Goal: Transaction & Acquisition: Purchase product/service

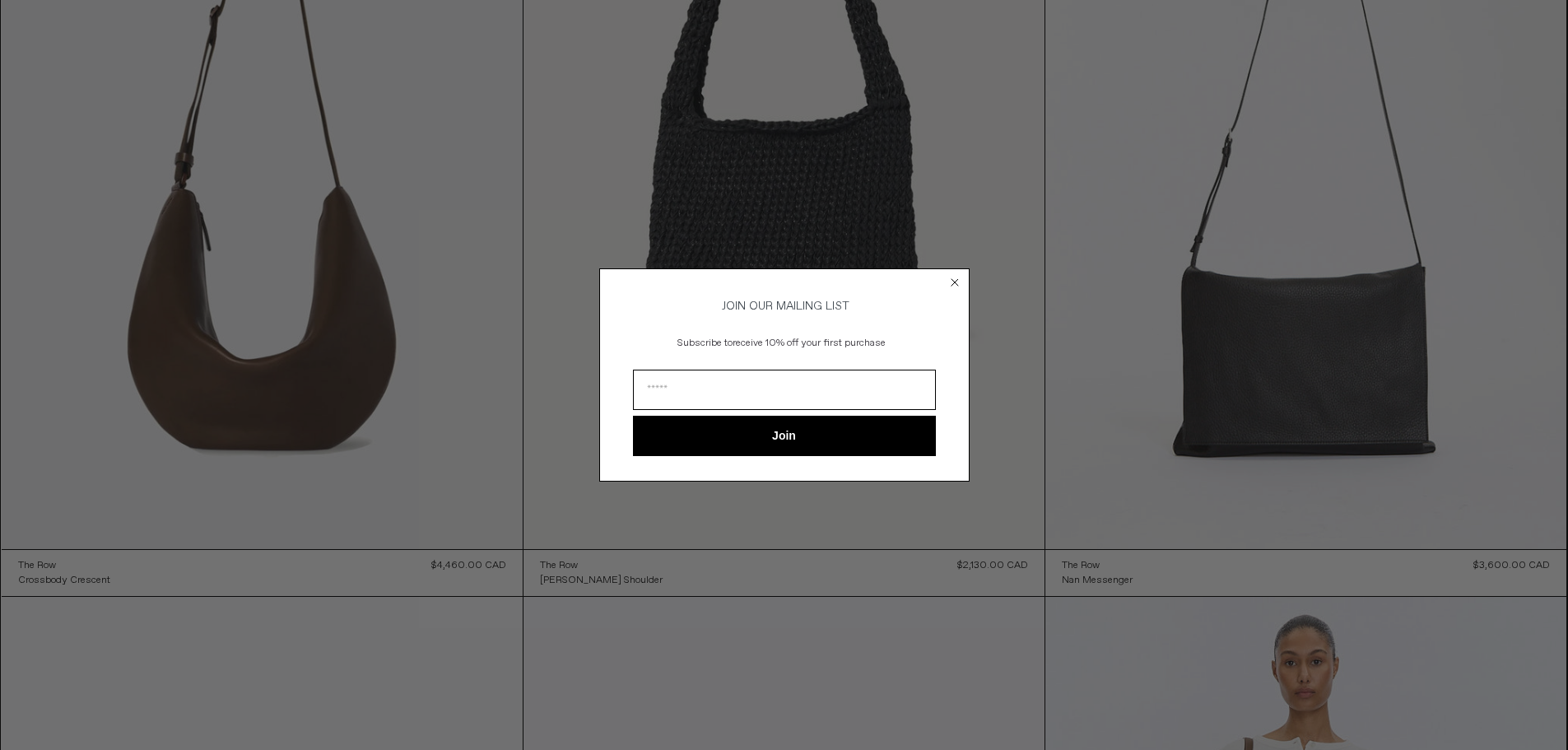
scroll to position [659, 0]
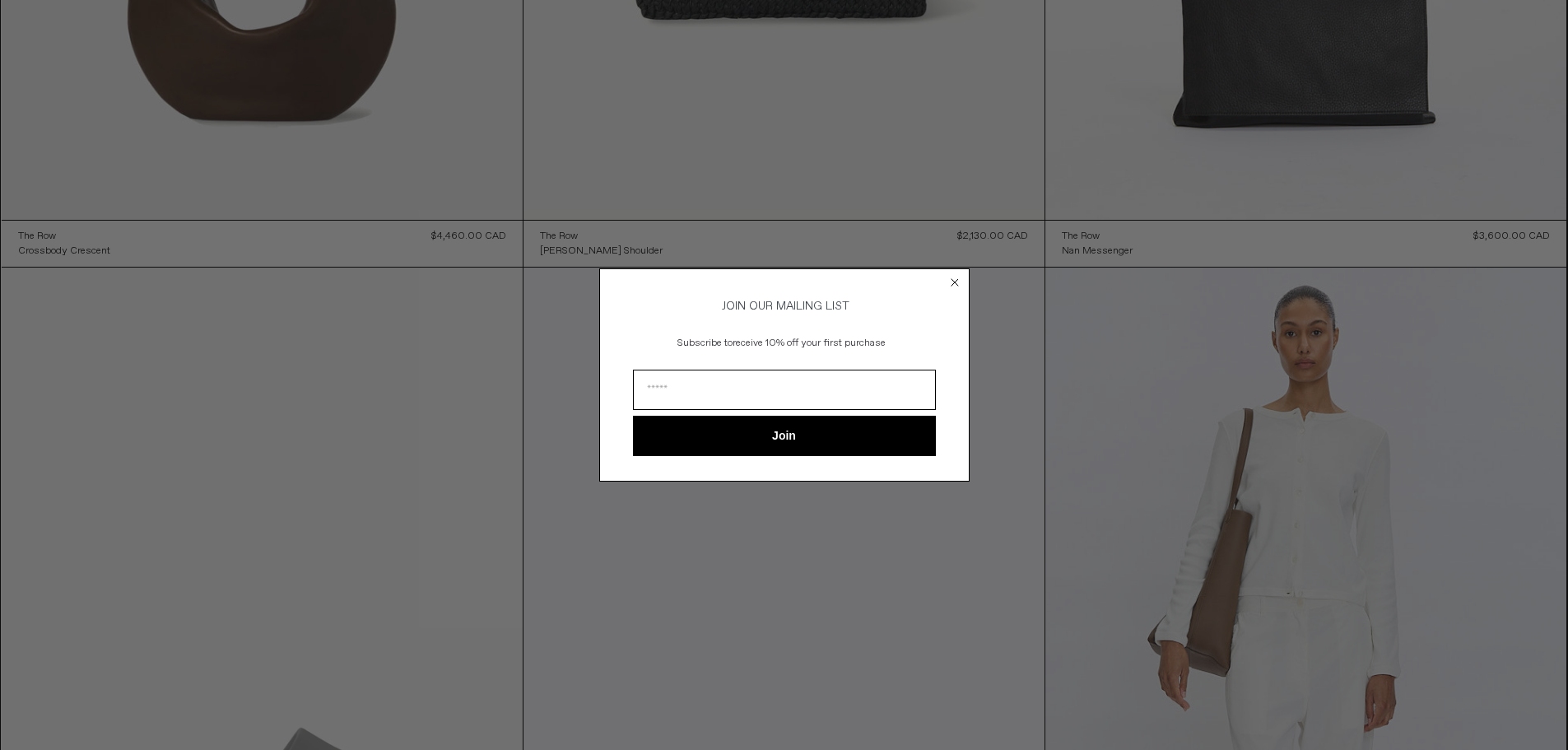
click at [948, 275] on circle "Close dialog" at bounding box center [954, 283] width 16 height 16
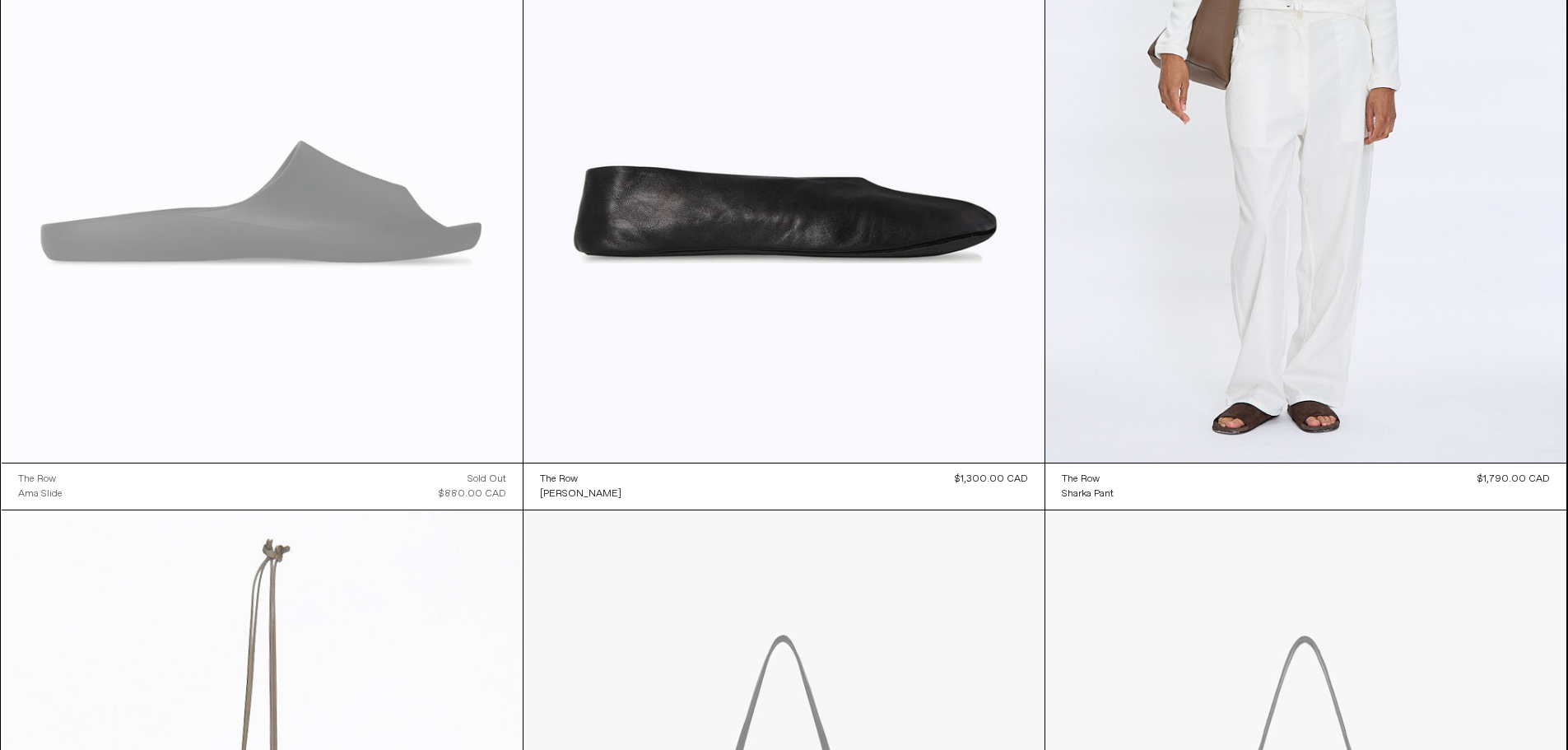
scroll to position [1153, 0]
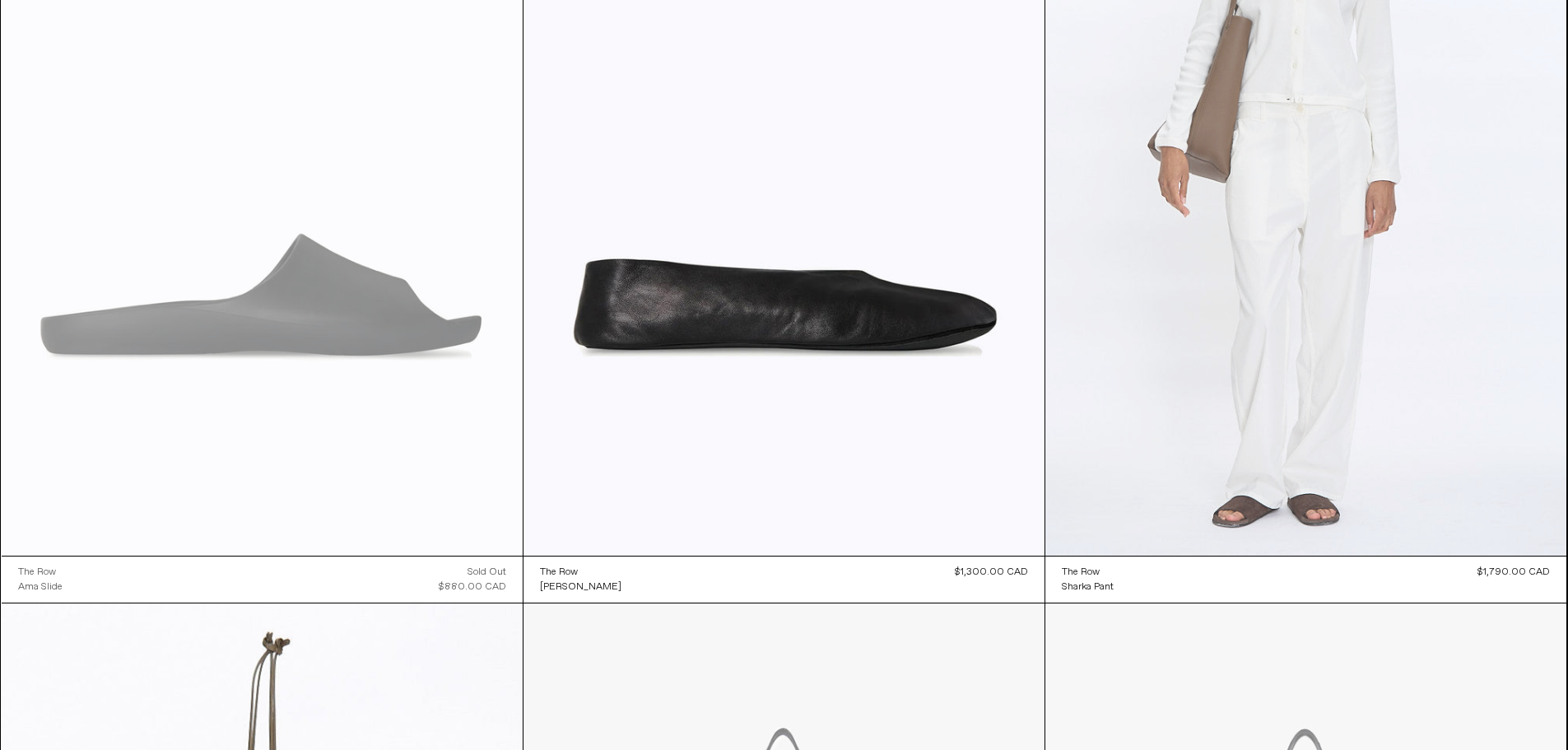
click at [1301, 259] on at bounding box center [1305, 164] width 521 height 782
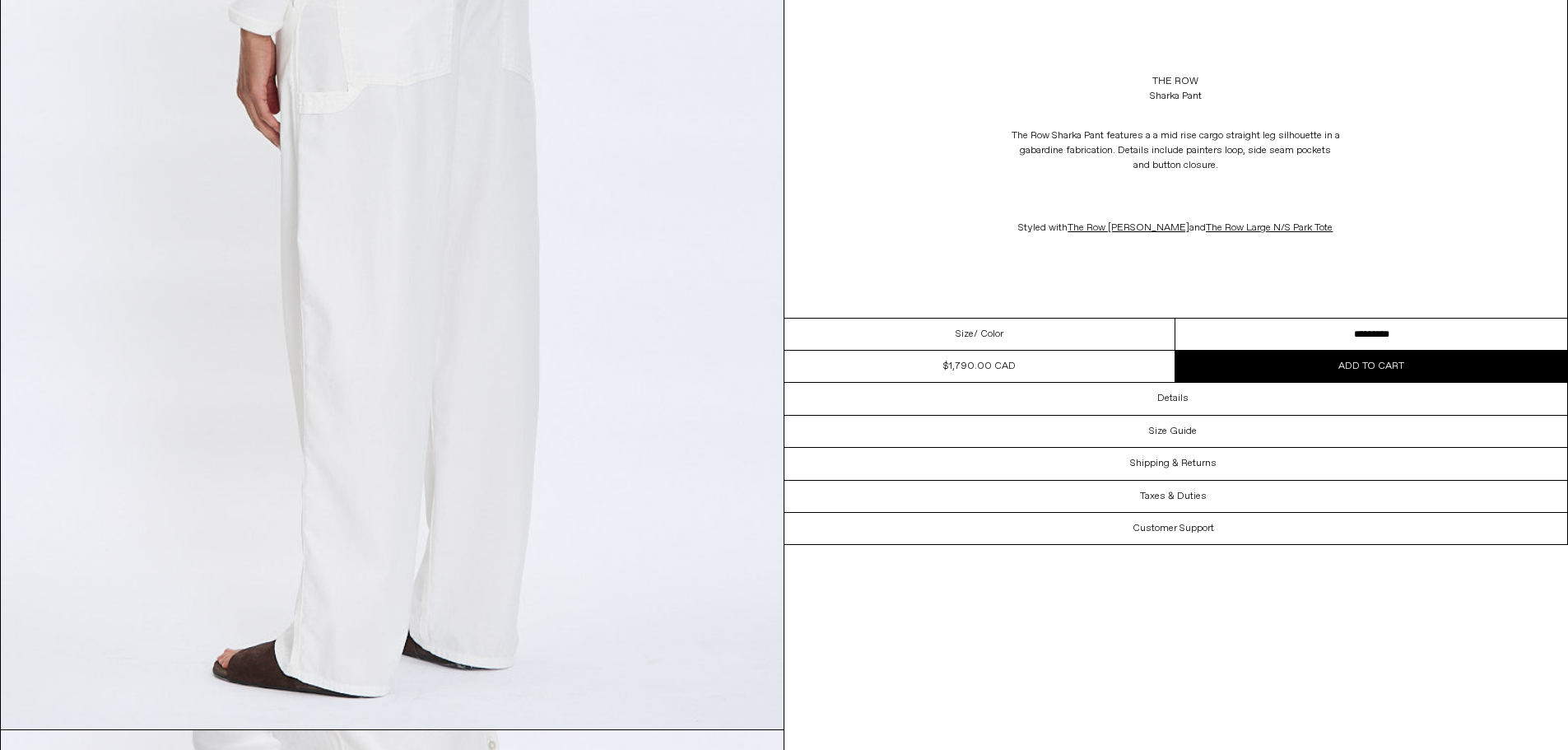
scroll to position [3129, 0]
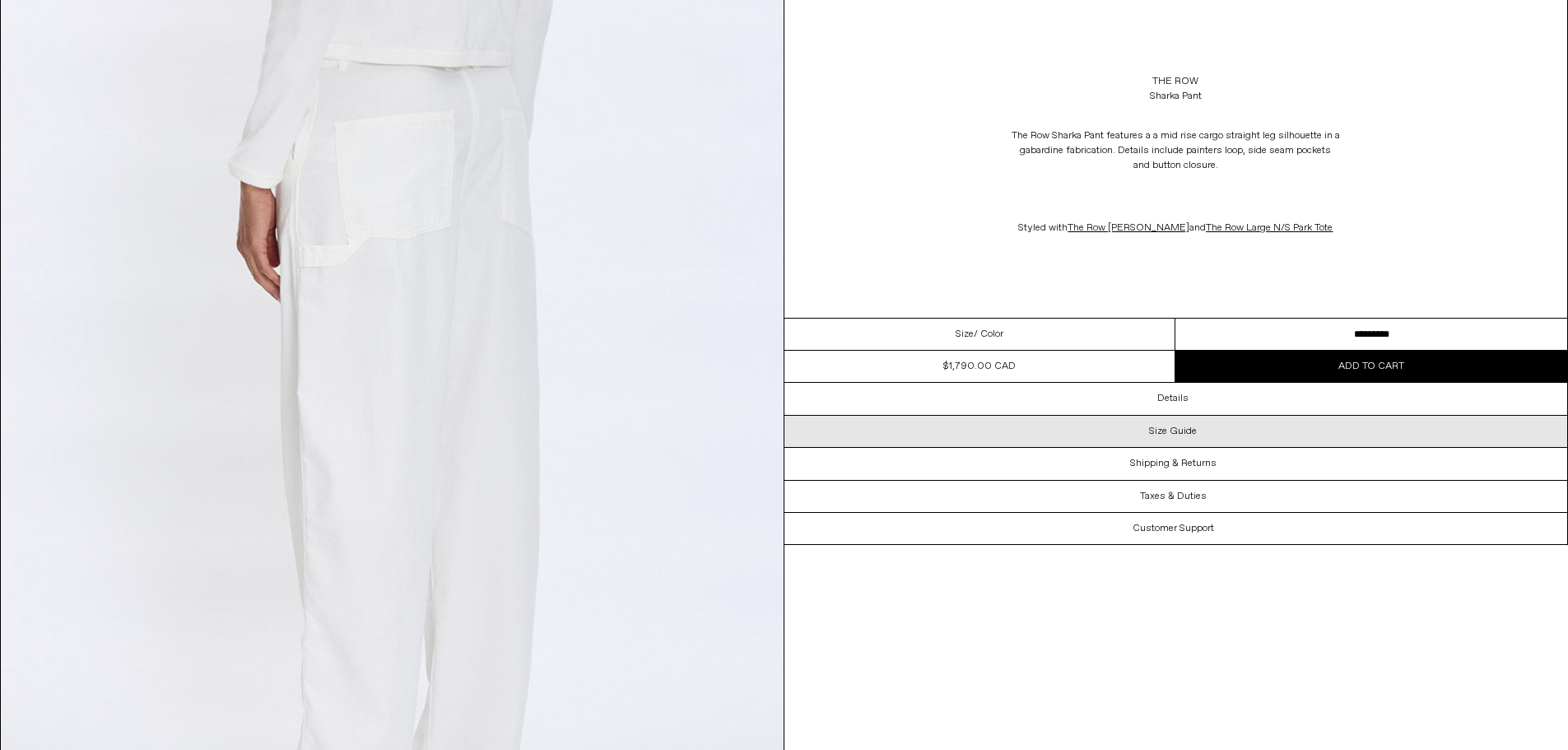
click at [1156, 425] on h3 "Size Guide" at bounding box center [1172, 431] width 48 height 12
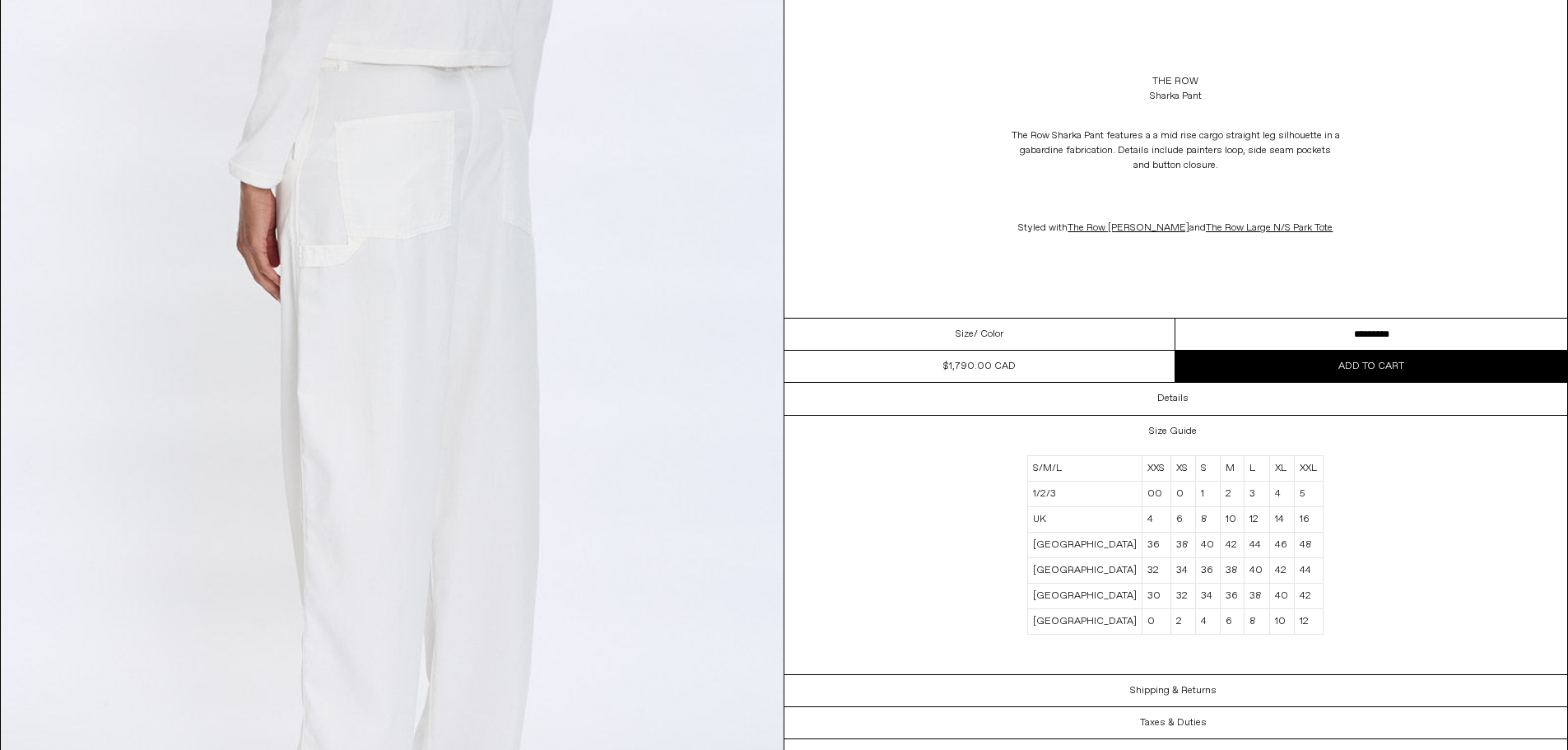
click at [1397, 326] on select "**********" at bounding box center [1371, 334] width 392 height 32
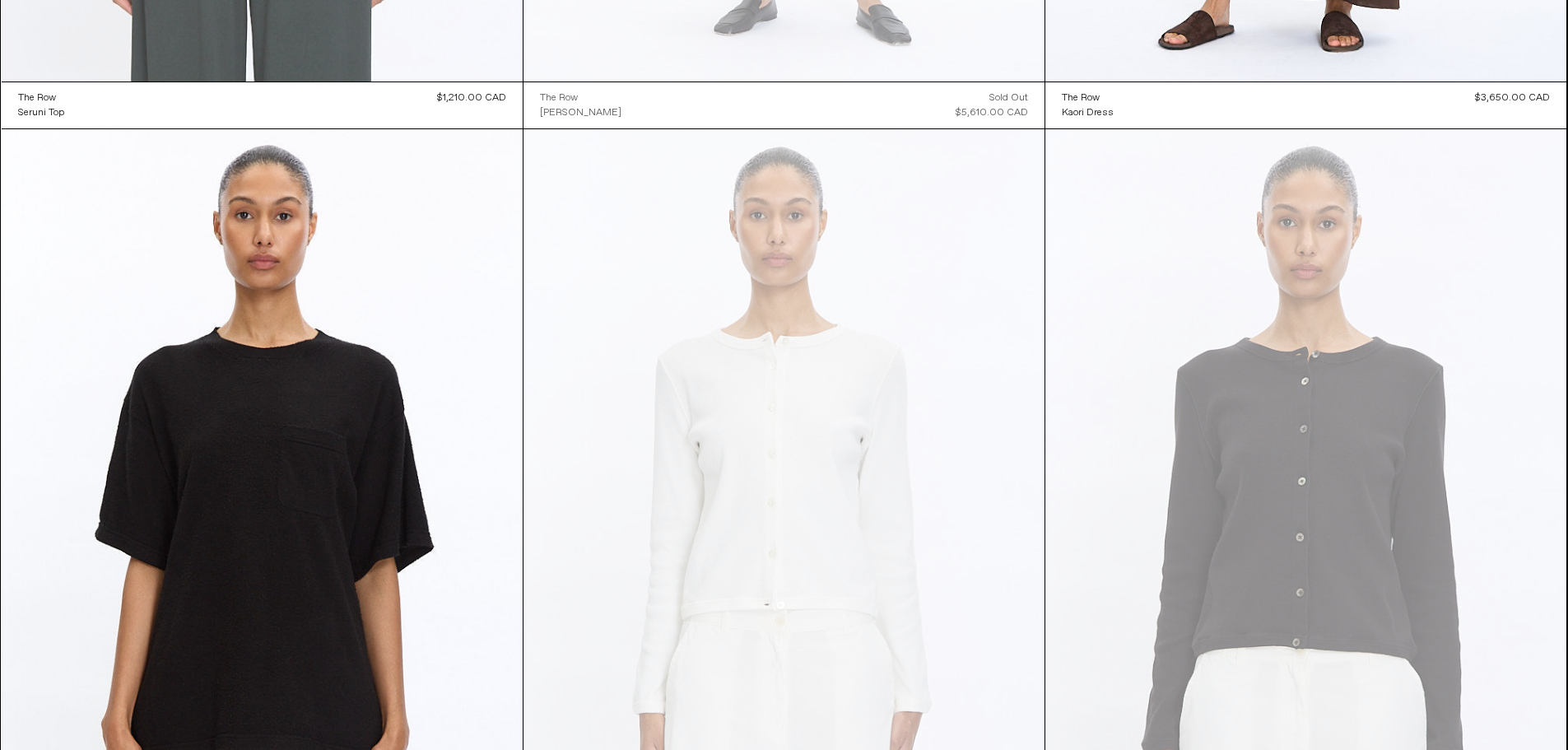
scroll to position [4364, 0]
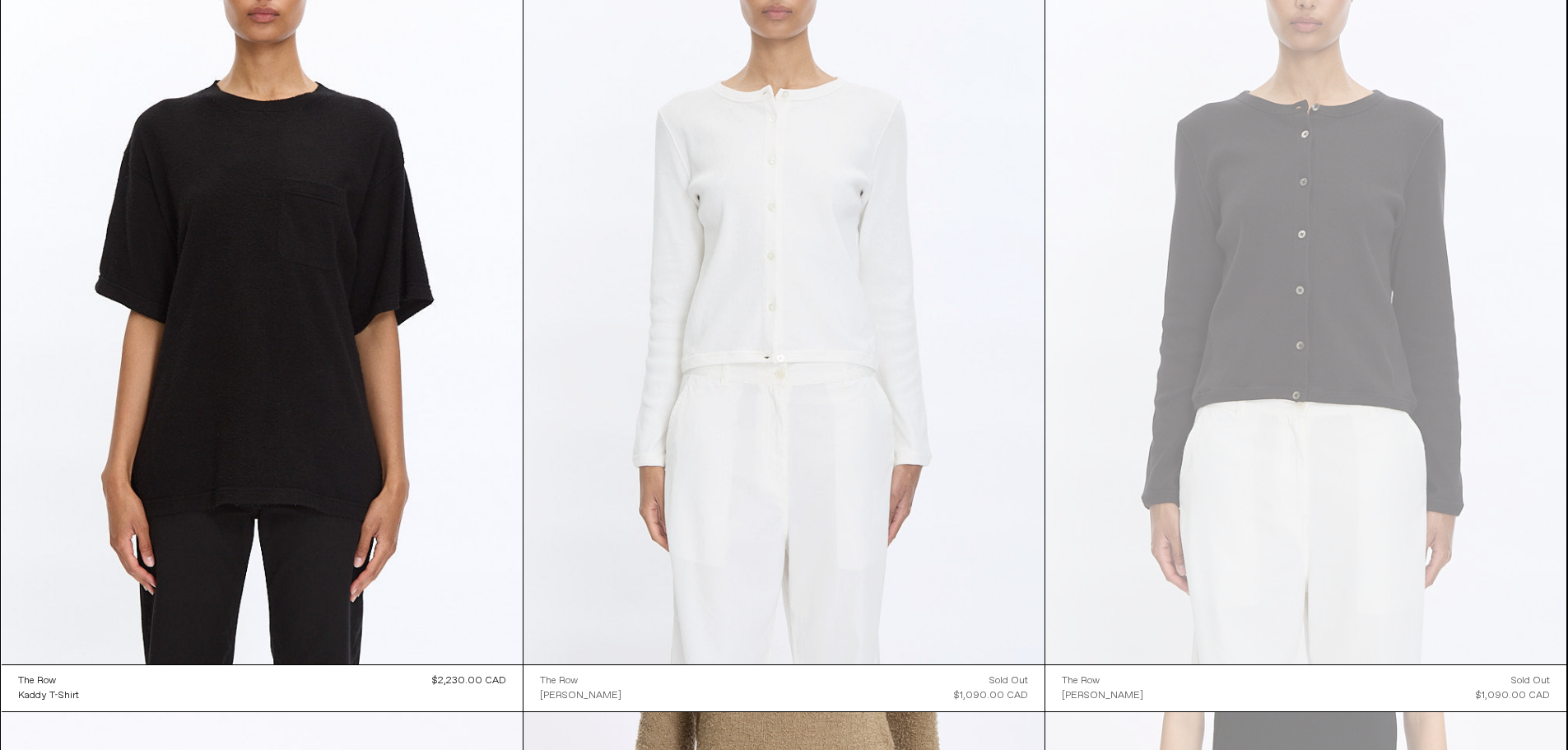
click at [751, 310] on at bounding box center [784, 274] width 521 height 782
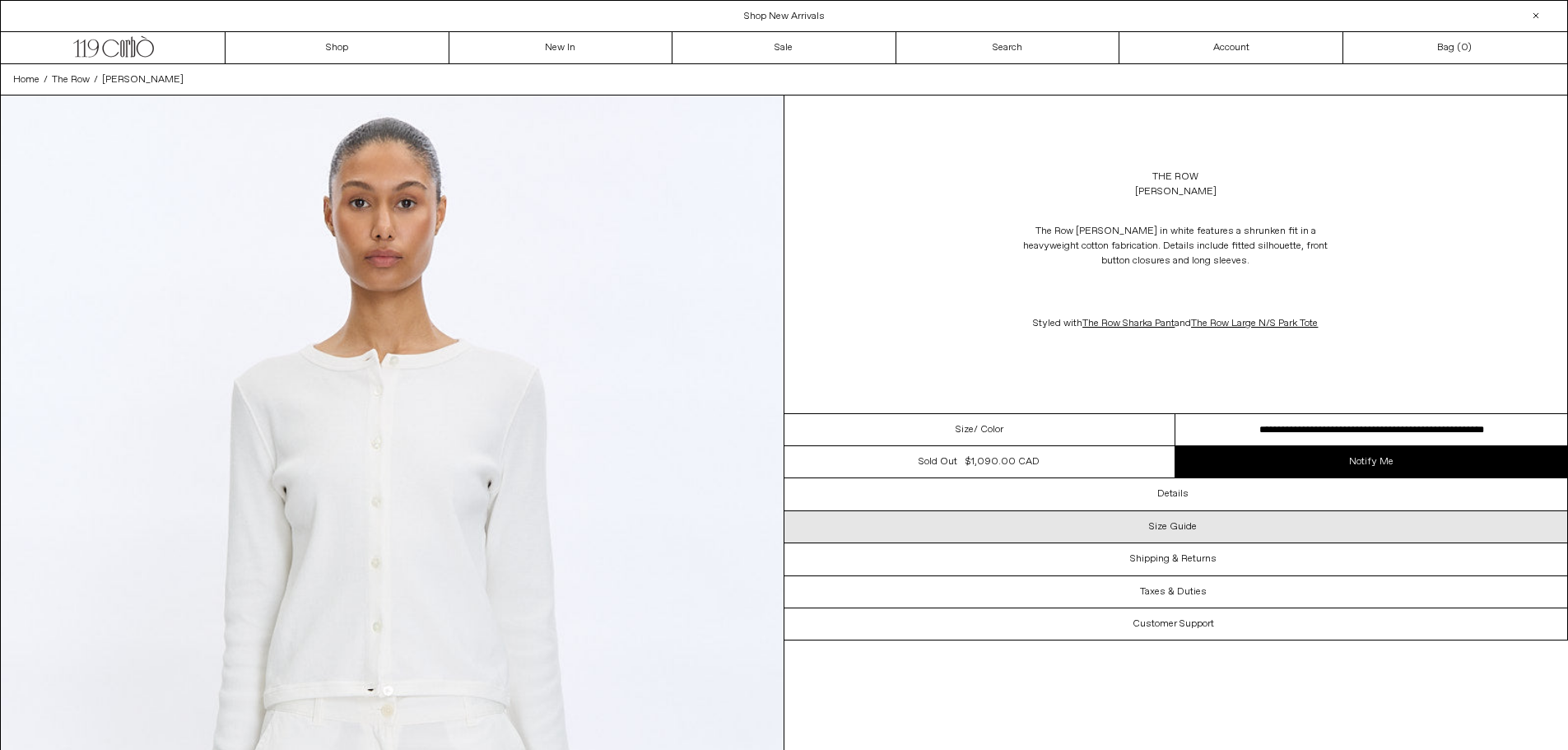
click at [1188, 522] on h3 "Size Guide" at bounding box center [1172, 527] width 48 height 12
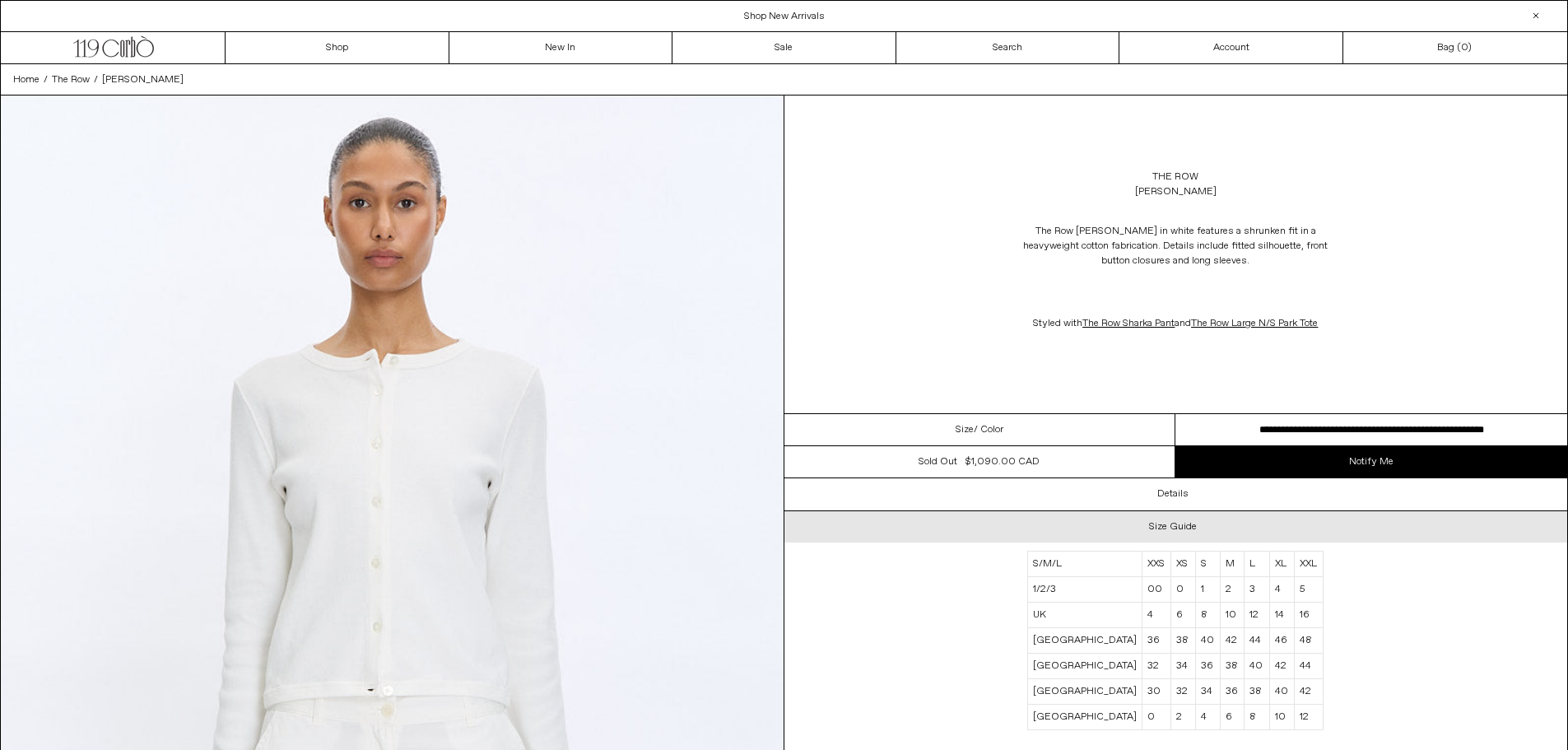
click at [1188, 522] on h3 "Size Guide" at bounding box center [1172, 527] width 48 height 12
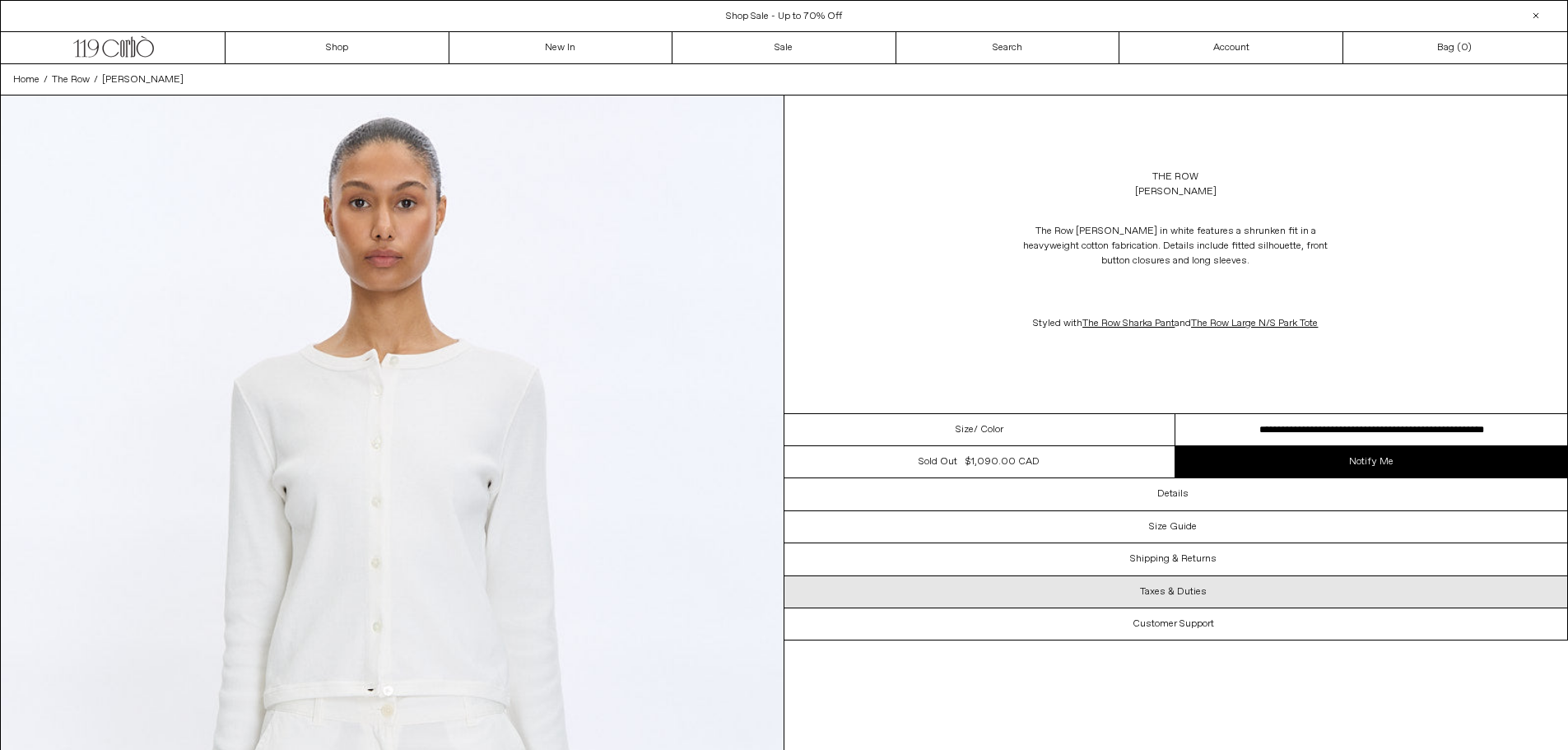
click at [1197, 593] on h3 "Taxes & Duties" at bounding box center [1173, 593] width 66 height 12
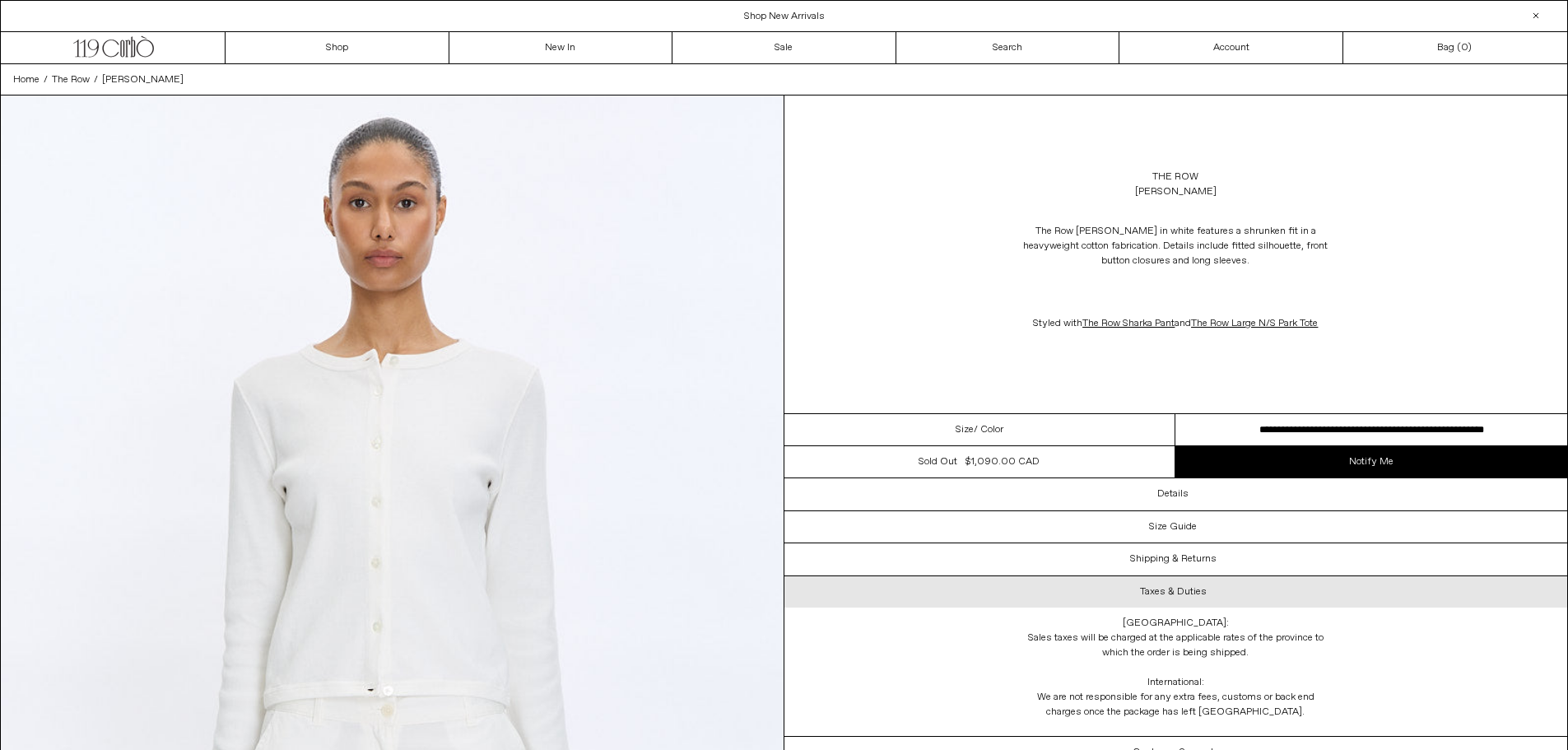
click at [1197, 593] on h3 "Taxes & Duties" at bounding box center [1173, 593] width 66 height 12
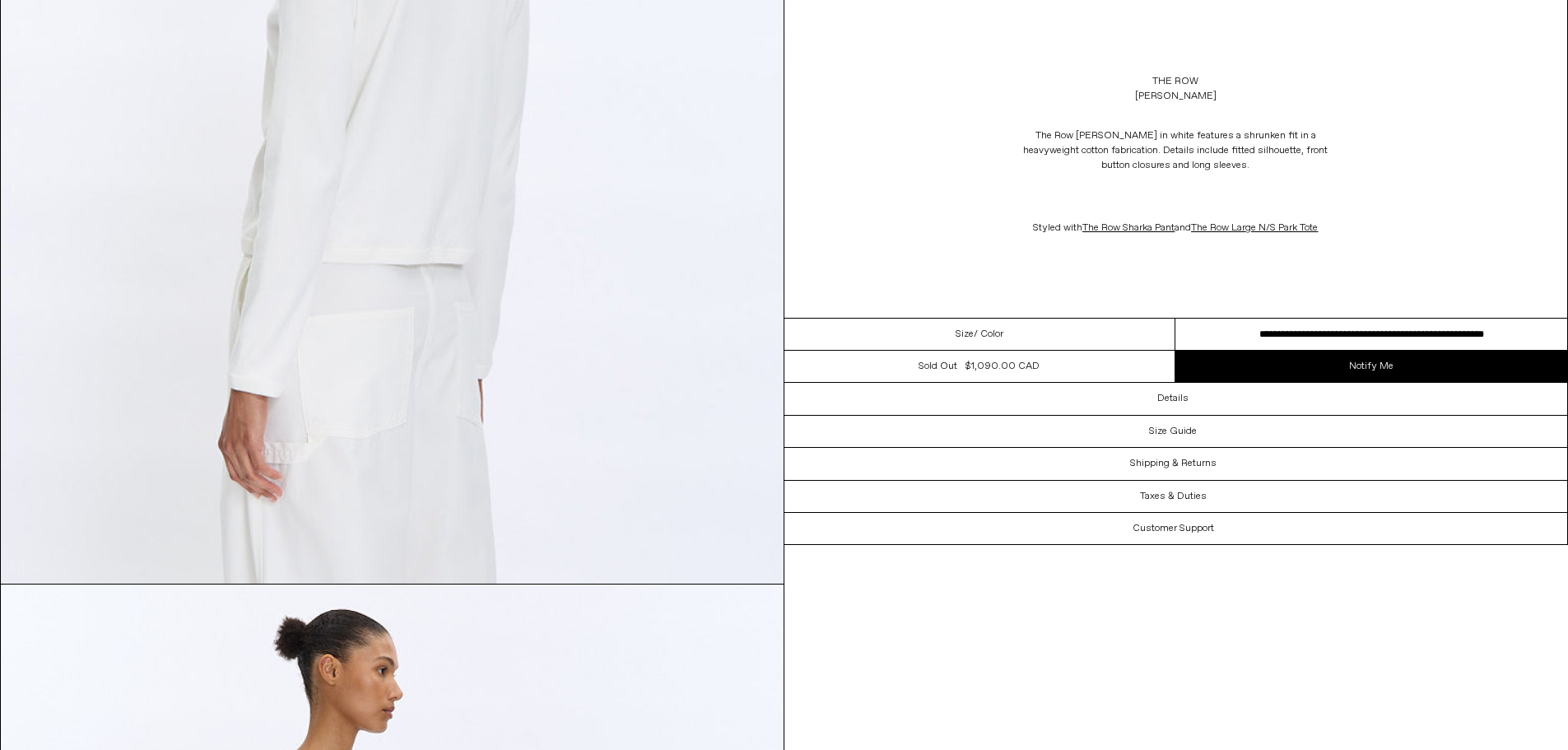
scroll to position [3541, 0]
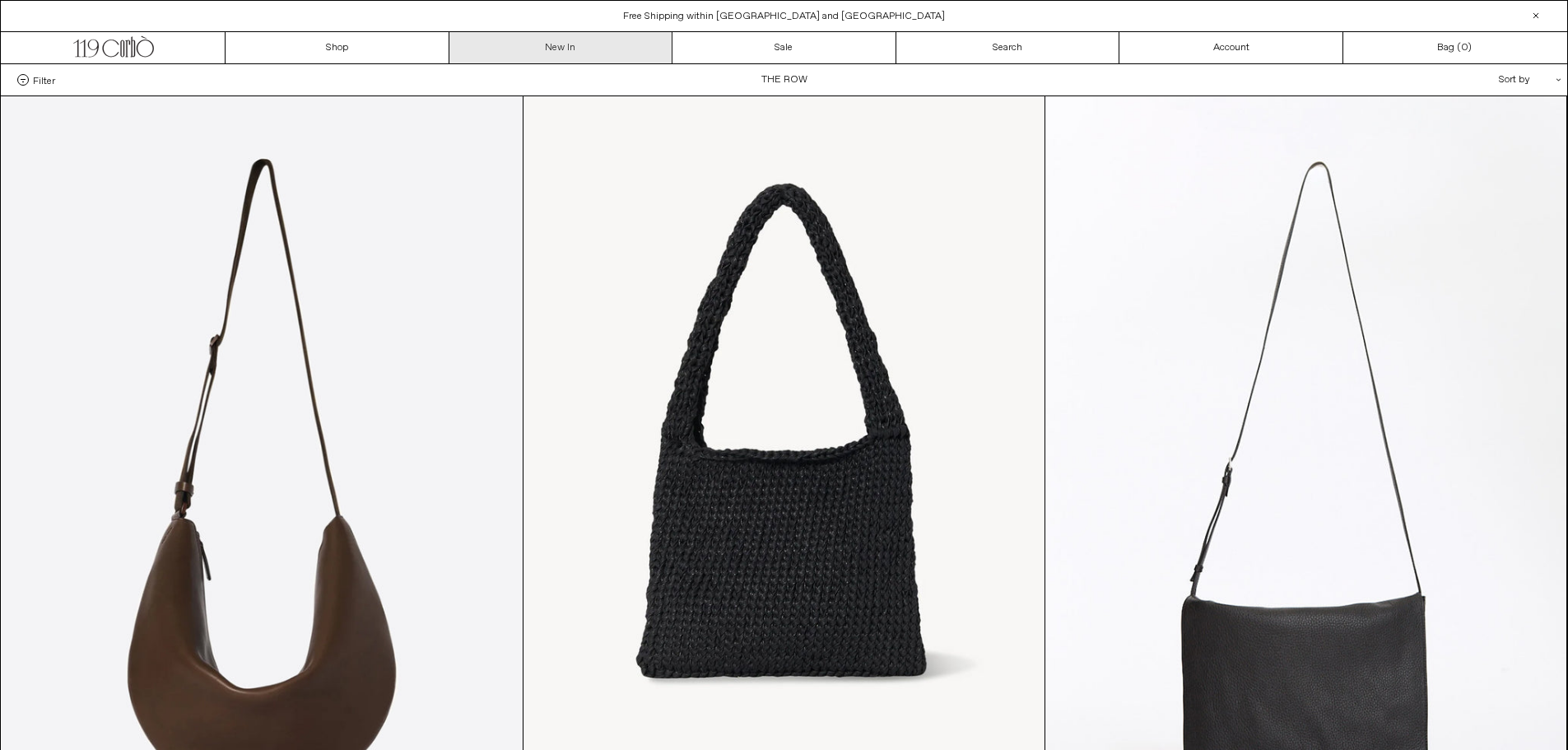
click at [577, 49] on link "New In" at bounding box center [561, 48] width 224 height 31
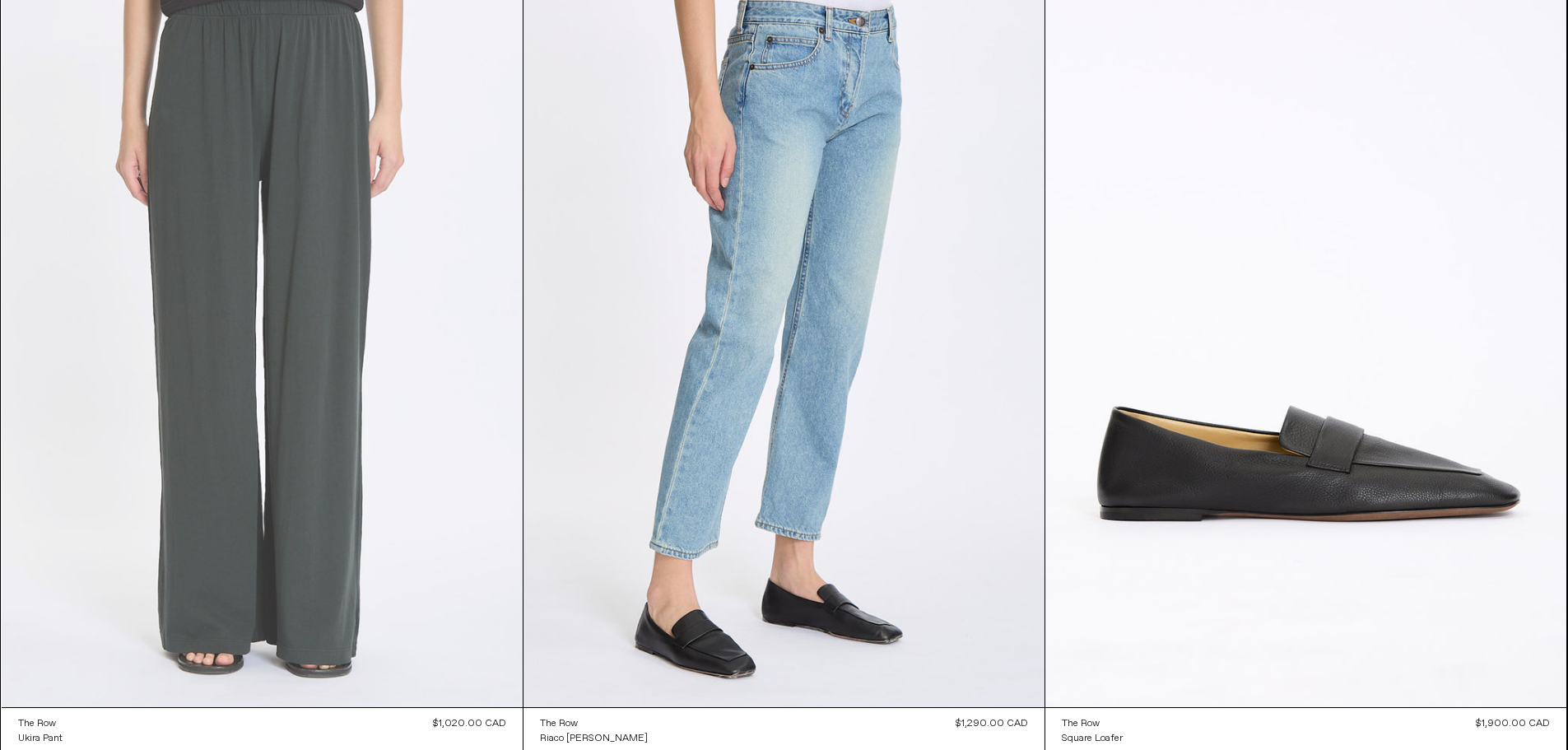
scroll to position [19122, 0]
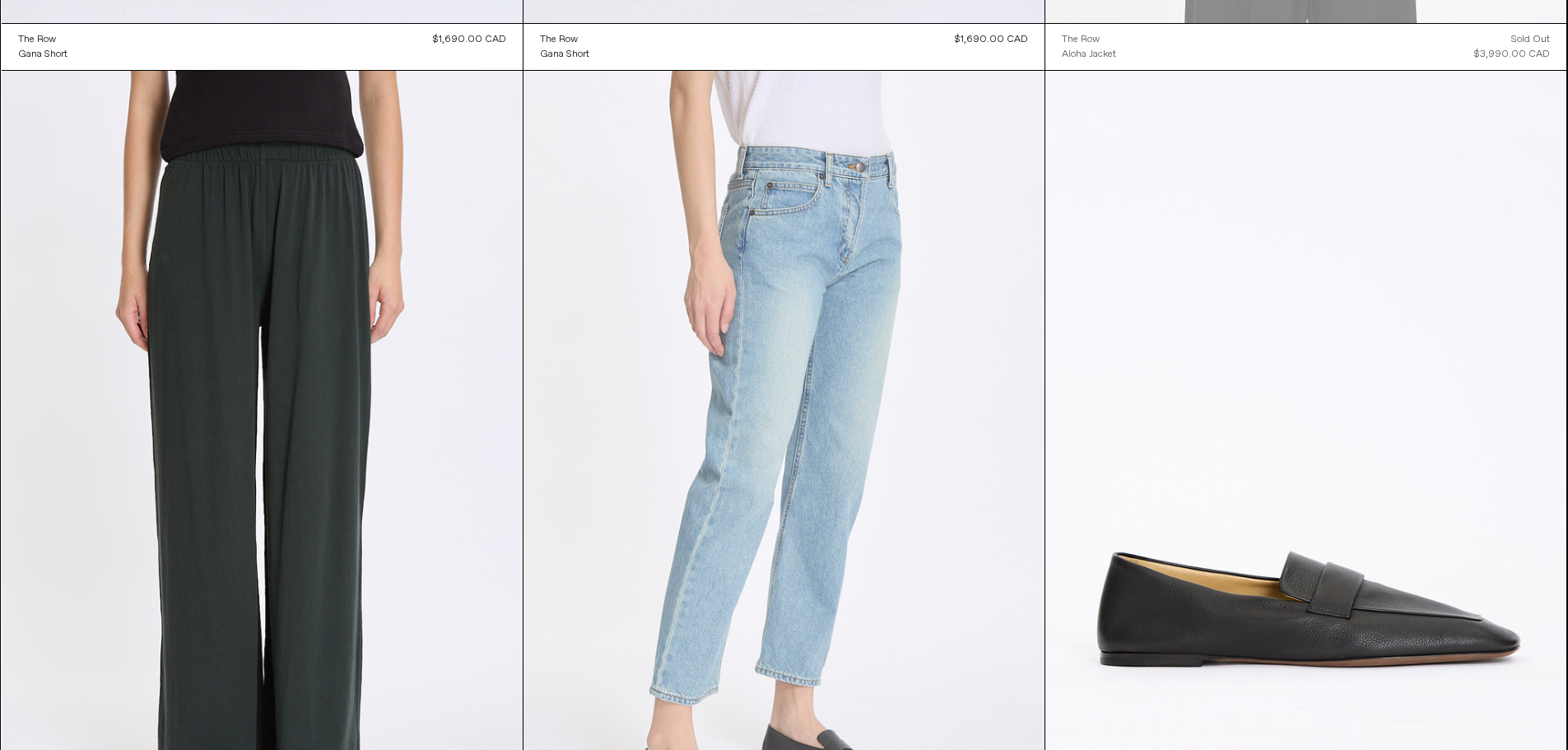
click at [779, 349] on at bounding box center [784, 462] width 521 height 782
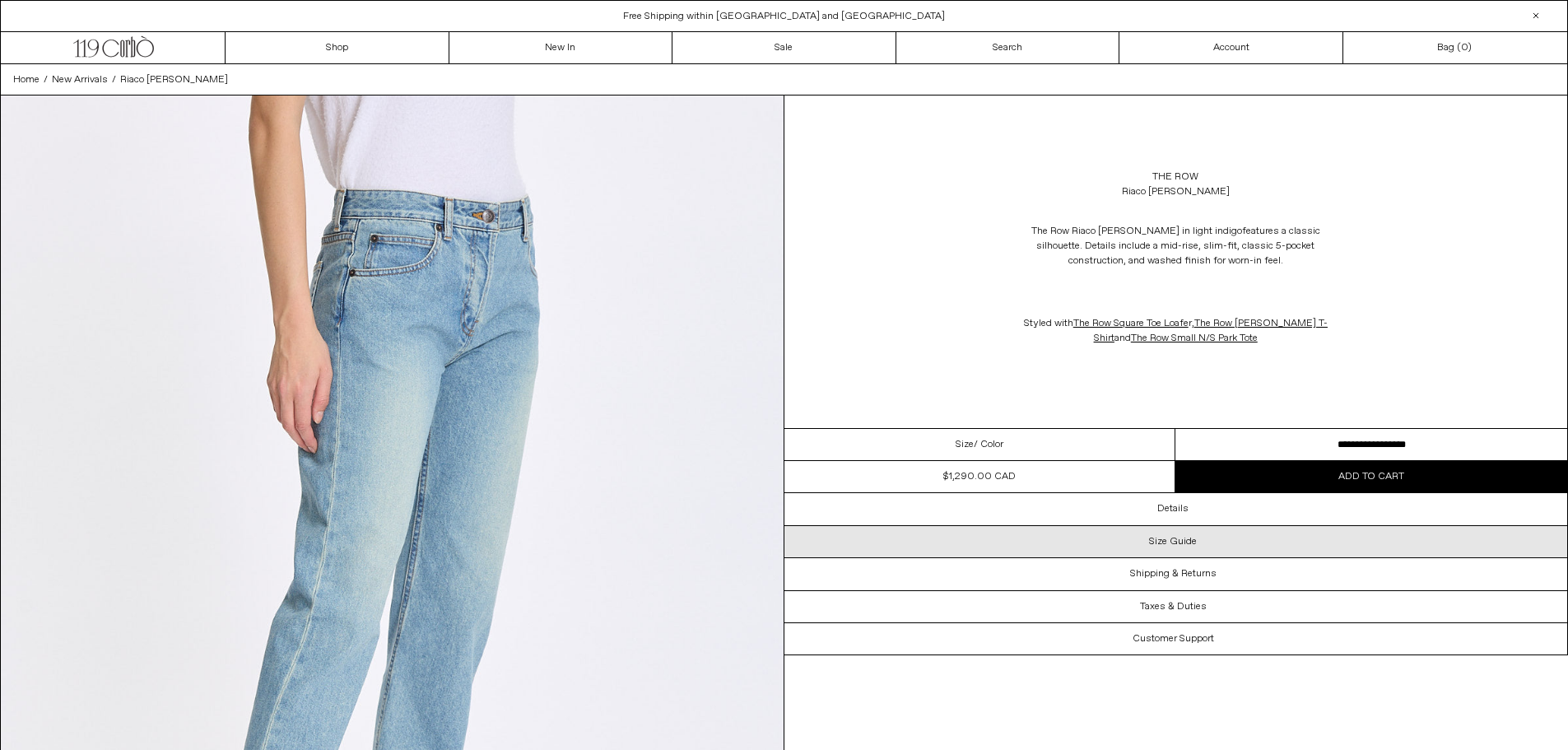
click at [1172, 538] on h3 "Size Guide" at bounding box center [1172, 542] width 48 height 12
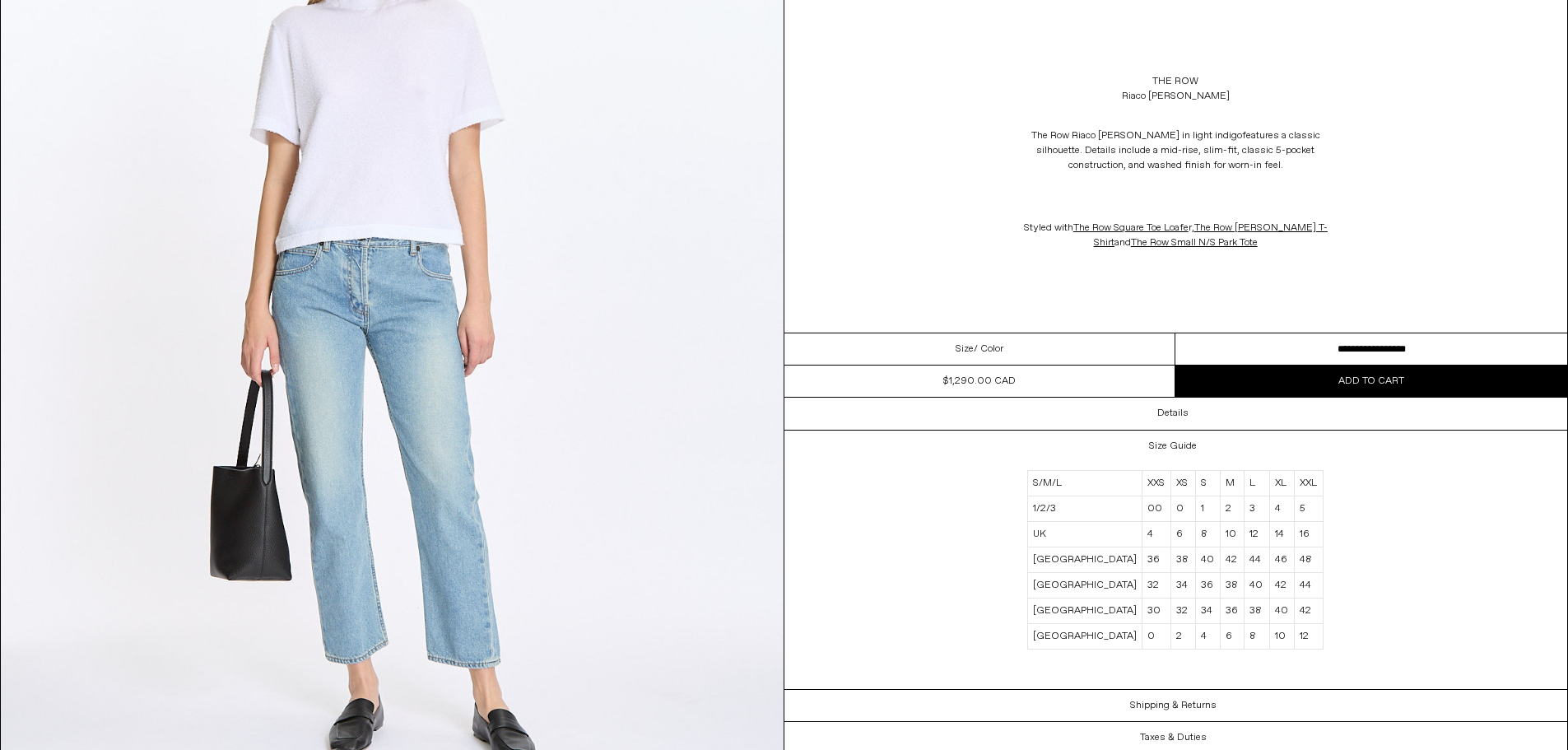
scroll to position [2552, 0]
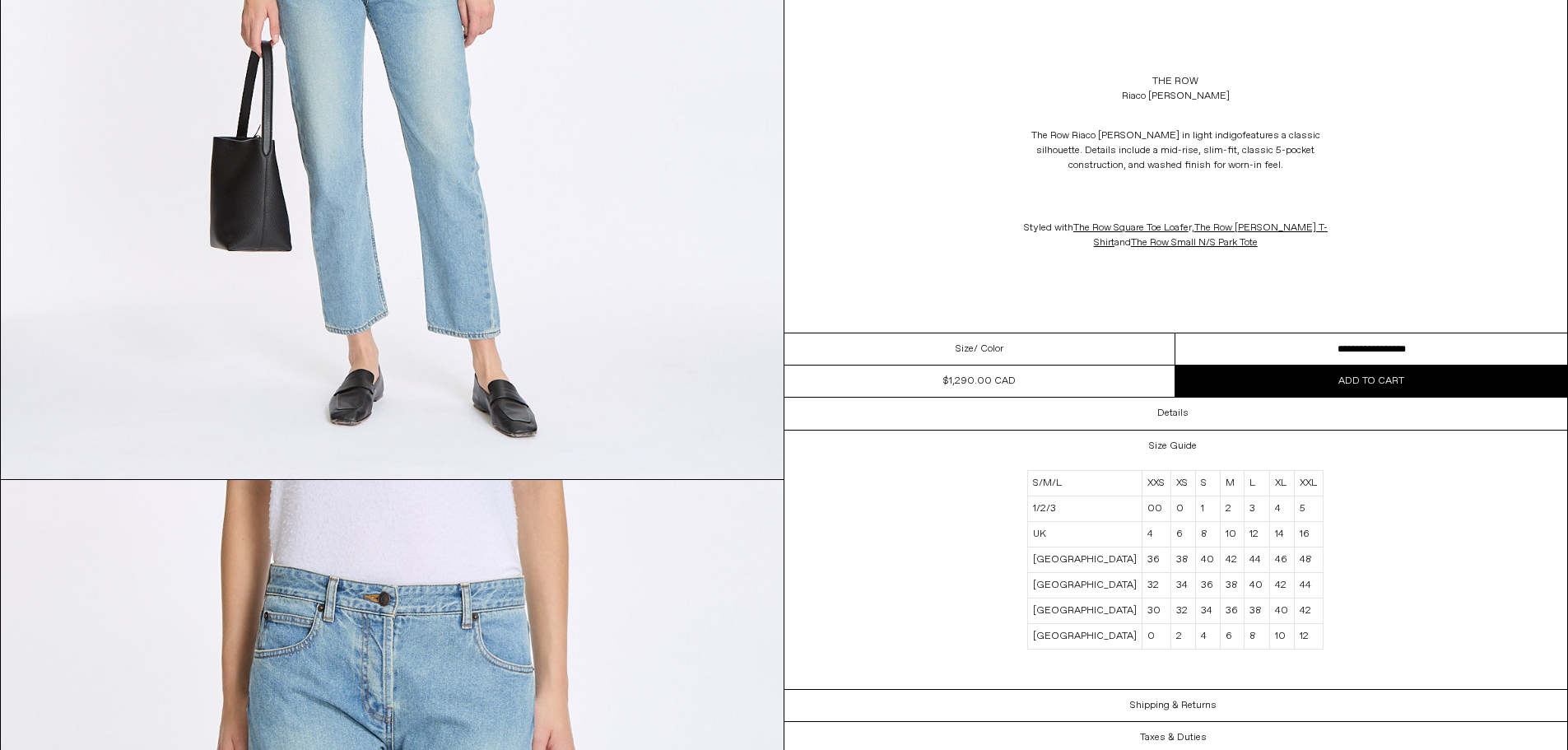
click at [1319, 339] on select "**********" at bounding box center [1371, 349] width 392 height 32
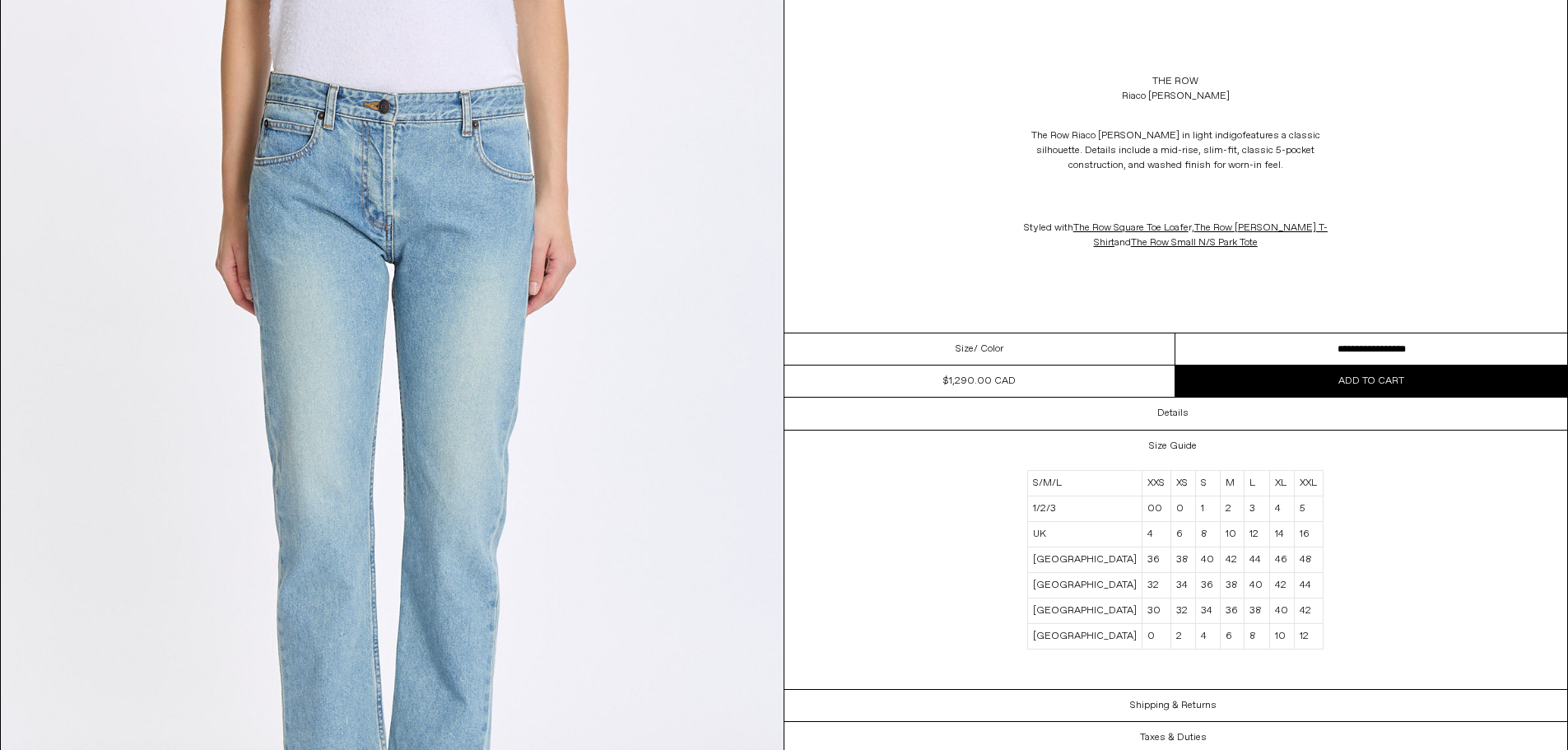
scroll to position [3211, 0]
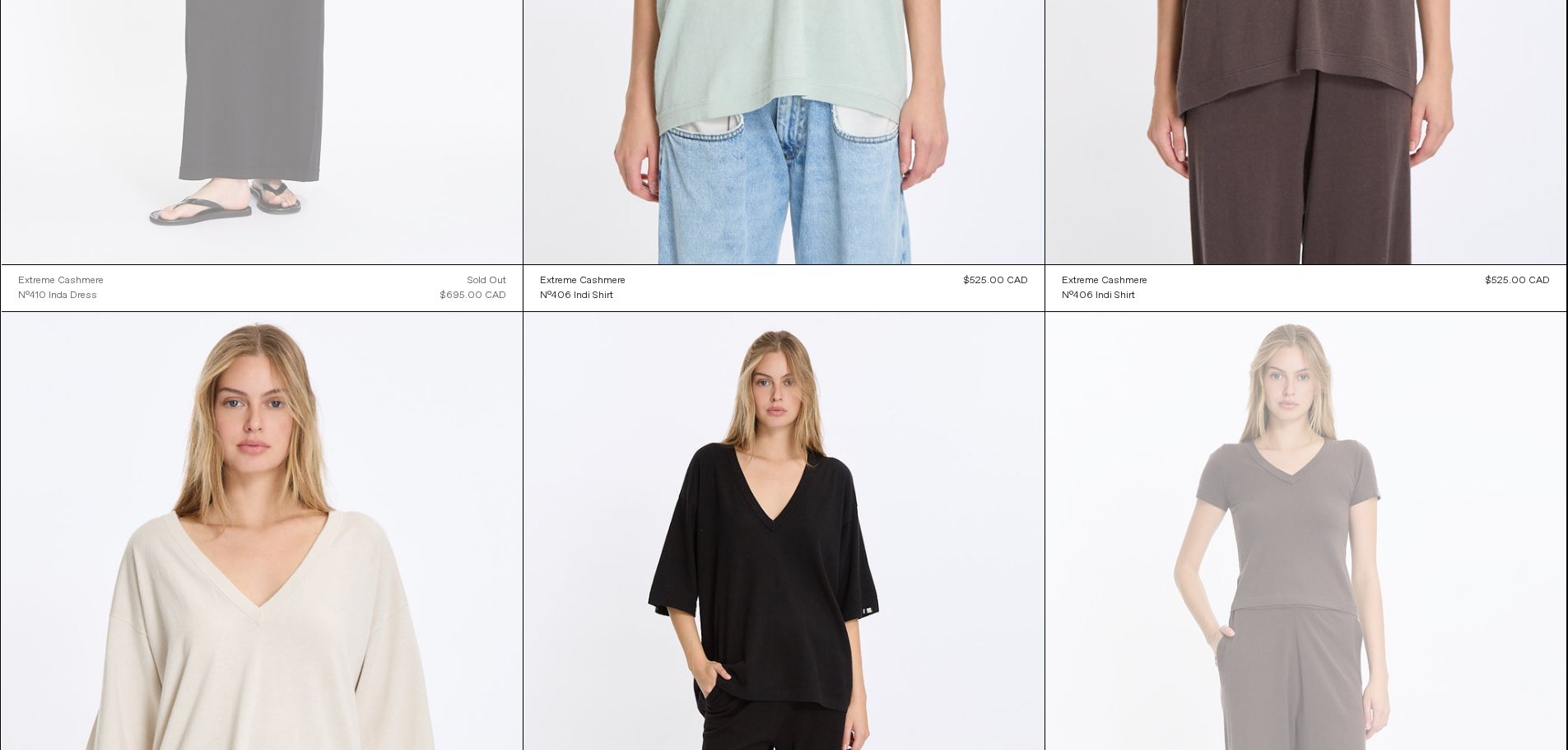
scroll to position [22360, 0]
